Goal: Communication & Community: Answer question/provide support

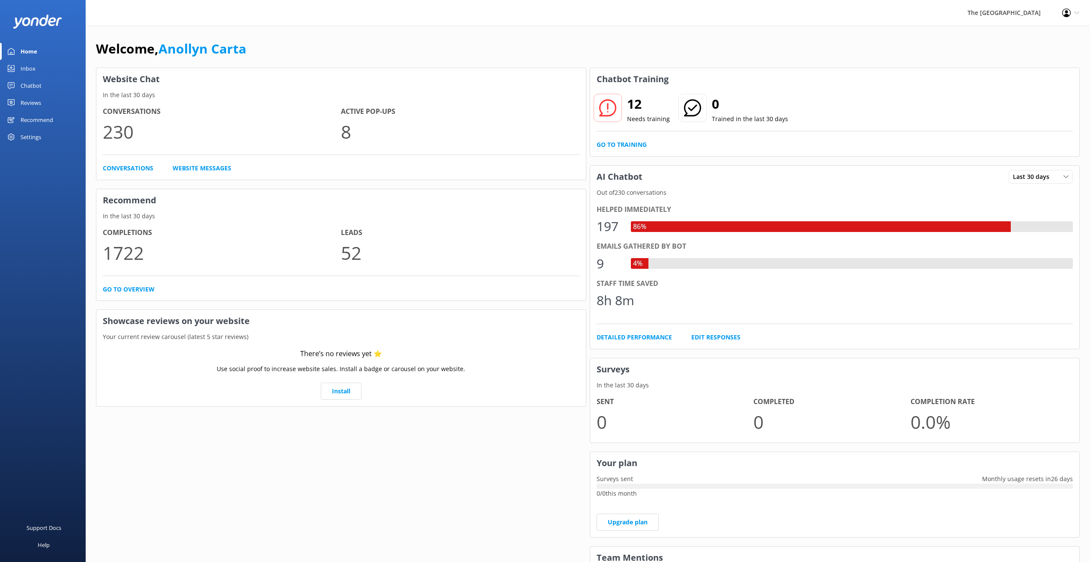
click at [35, 63] on div "Inbox" at bounding box center [28, 68] width 15 height 17
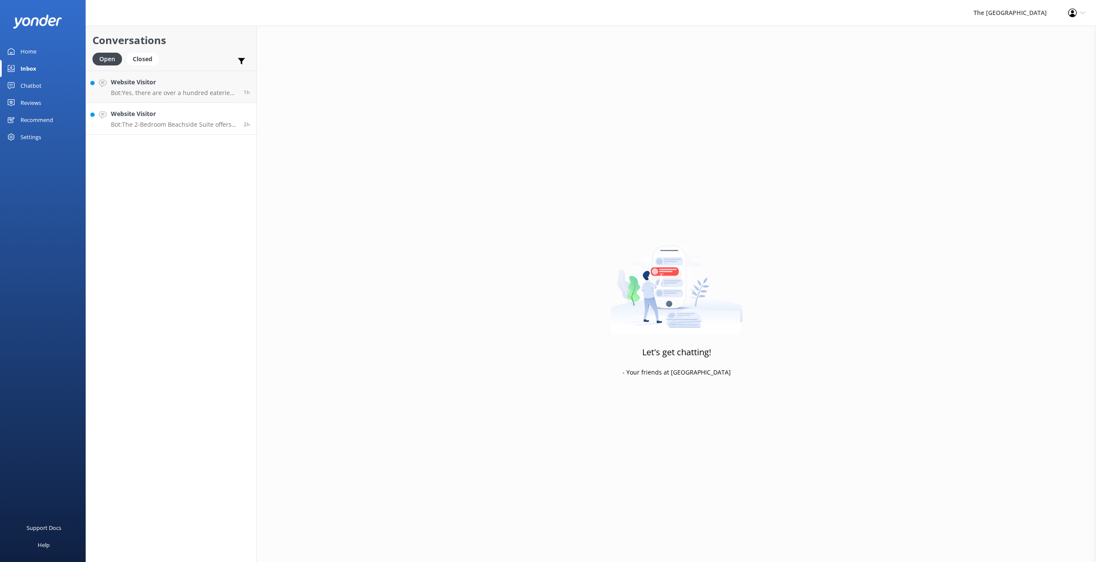
click at [184, 120] on div "Website Visitor Bot: The 2-Bedroom Beachside Suite offers a standard bedding co…" at bounding box center [174, 118] width 126 height 19
